Goal: Information Seeking & Learning: Learn about a topic

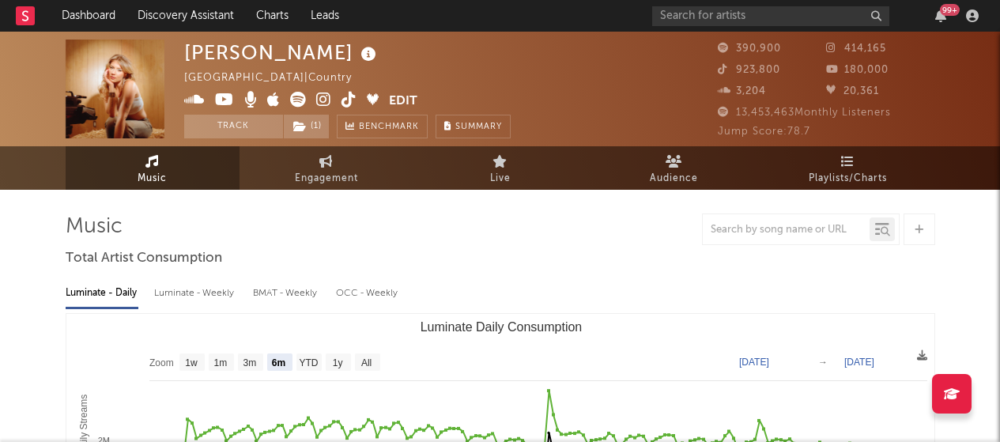
select select "6m"
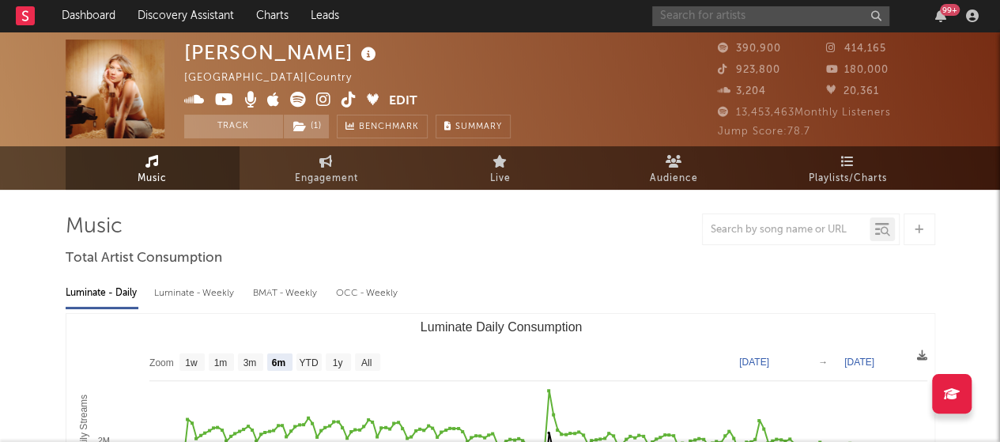
click at [699, 19] on input "text" at bounding box center [770, 16] width 237 height 20
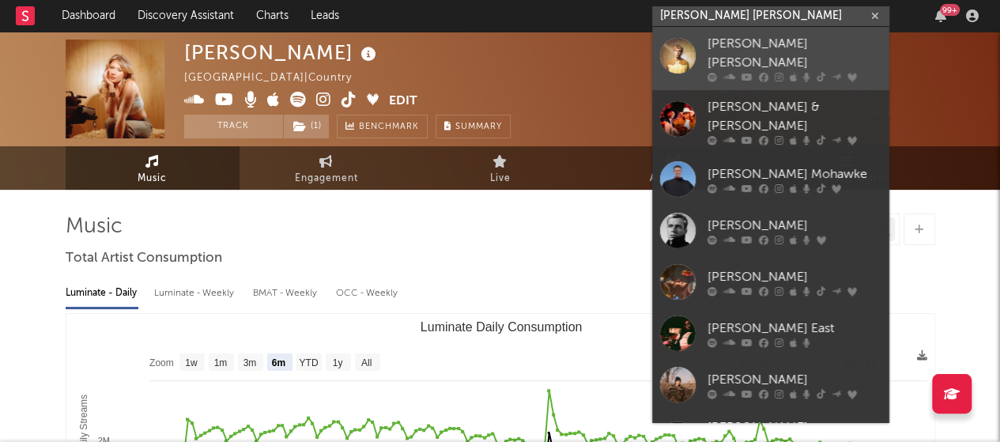
type input "[PERSON_NAME] [PERSON_NAME]"
click at [738, 45] on div "[PERSON_NAME] [PERSON_NAME]" at bounding box center [794, 54] width 174 height 38
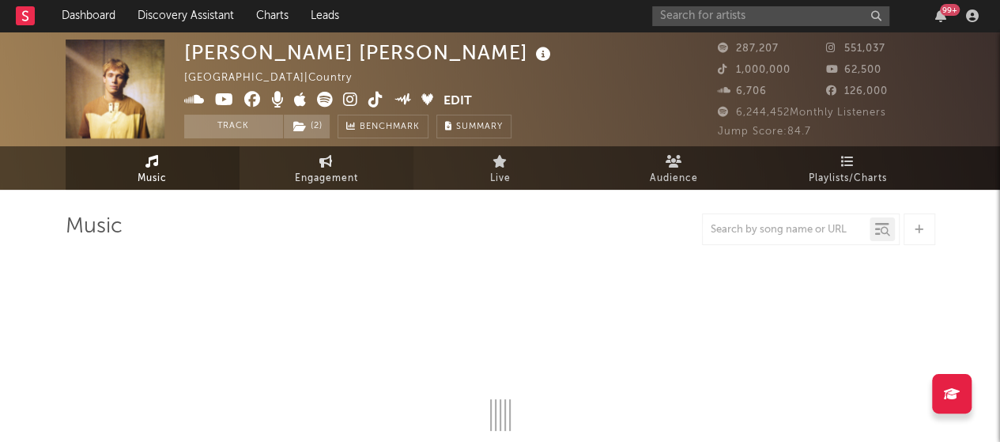
select select "6m"
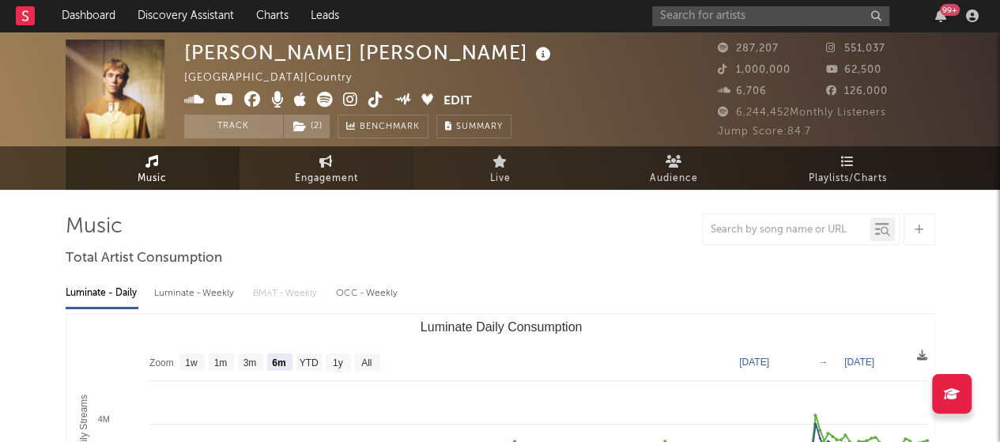
click at [355, 173] on span "Engagement" at bounding box center [326, 178] width 63 height 19
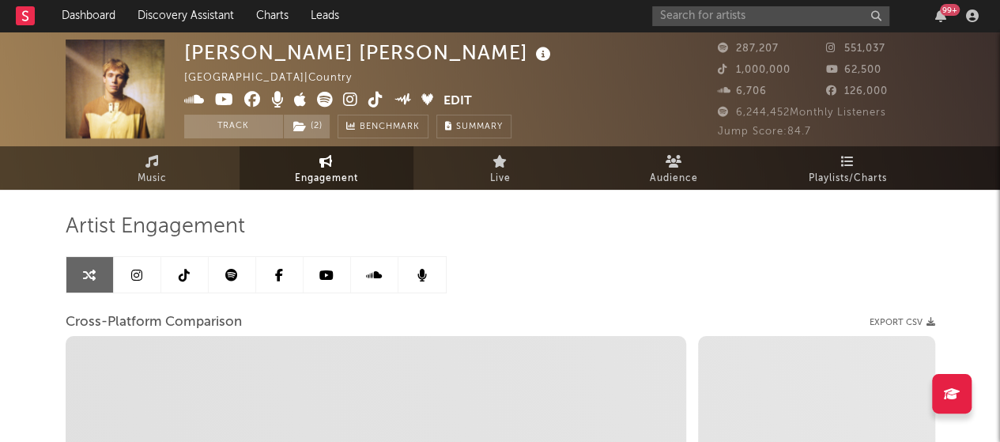
select select "1w"
click at [228, 279] on icon at bounding box center [231, 275] width 13 height 13
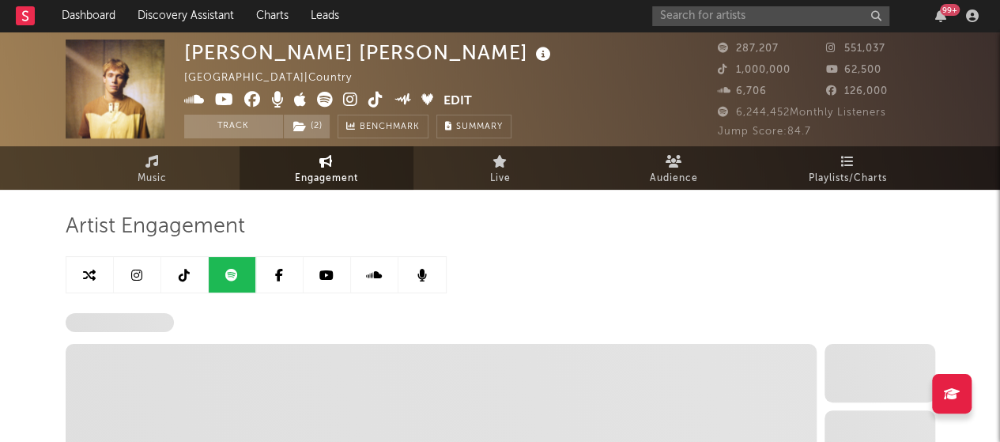
select select "6m"
select select "1w"
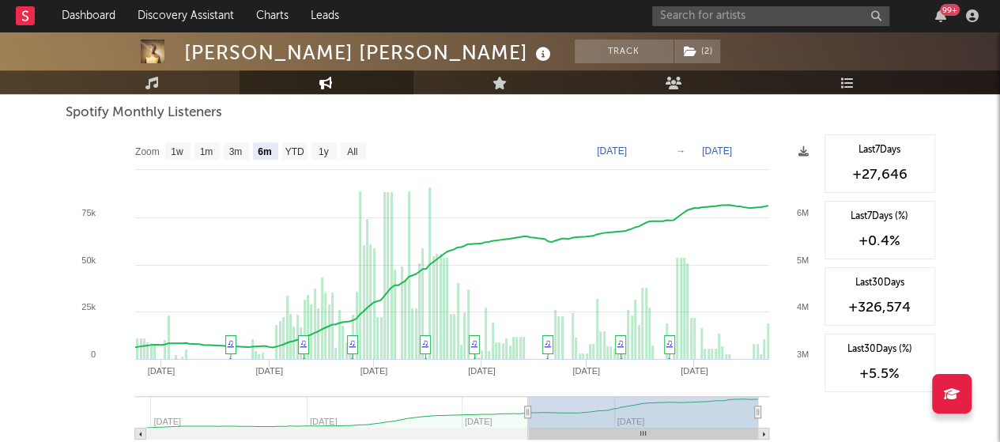
scroll to position [575, 0]
click at [236, 153] on text "3m" at bounding box center [234, 152] width 13 height 11
select select "3m"
type input "[DATE]"
